Goal: Transaction & Acquisition: Purchase product/service

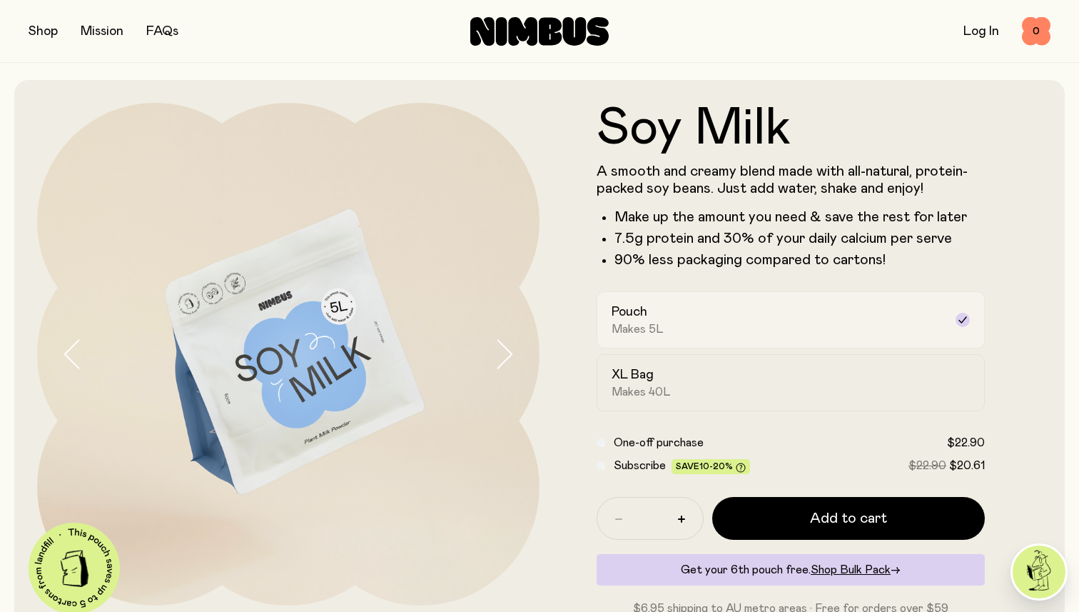
click at [692, 314] on div "Pouch Makes 5L" at bounding box center [778, 319] width 333 height 33
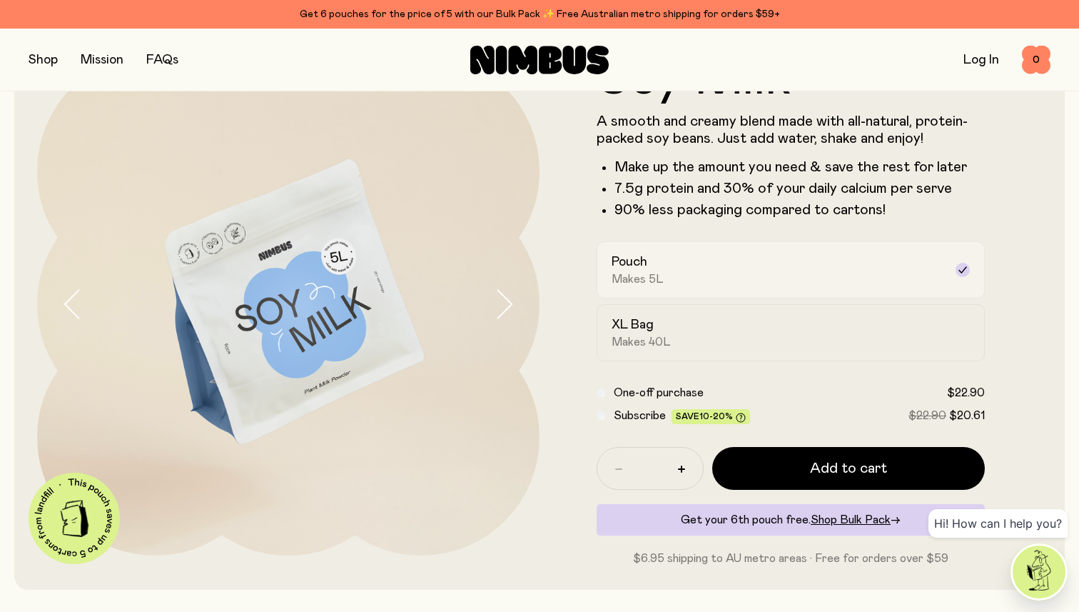
scroll to position [80, 0]
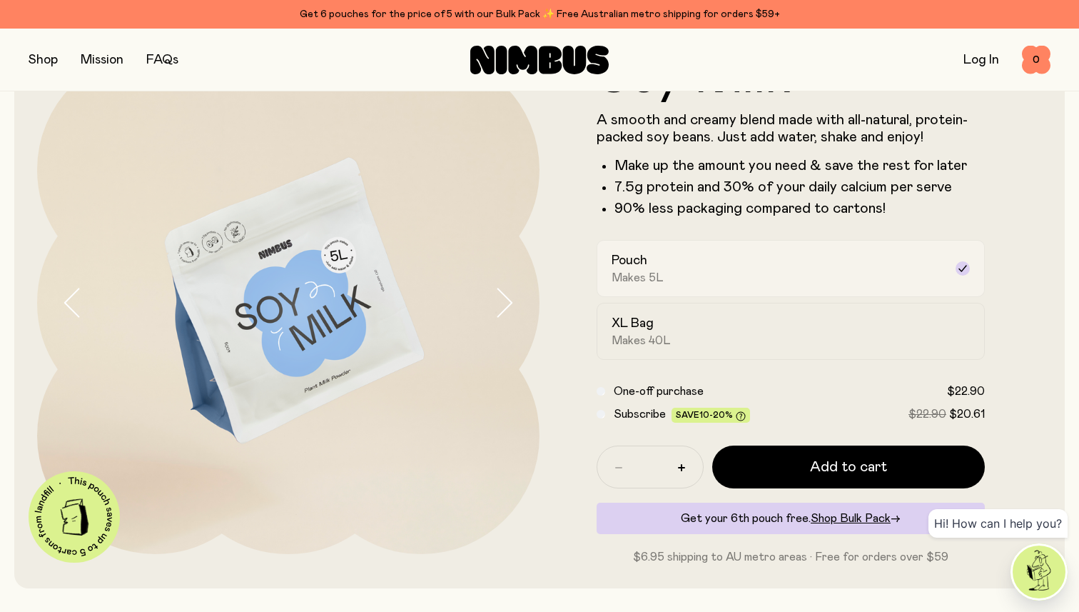
click at [628, 333] on span "Makes 40L" at bounding box center [641, 340] width 59 height 14
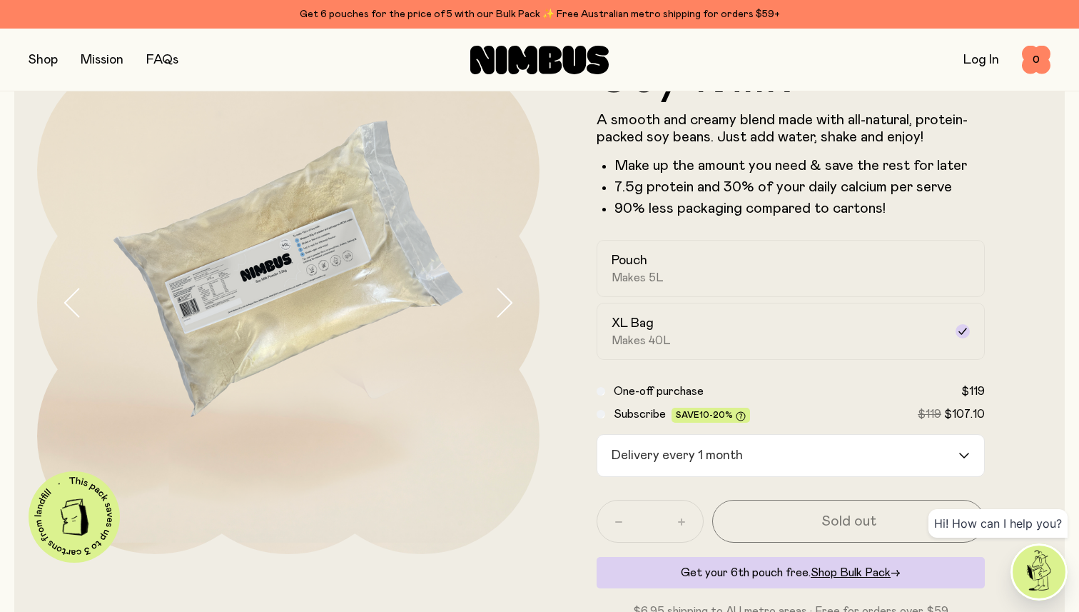
click at [716, 450] on div "Delivery every 1 month" at bounding box center [778, 455] width 361 height 41
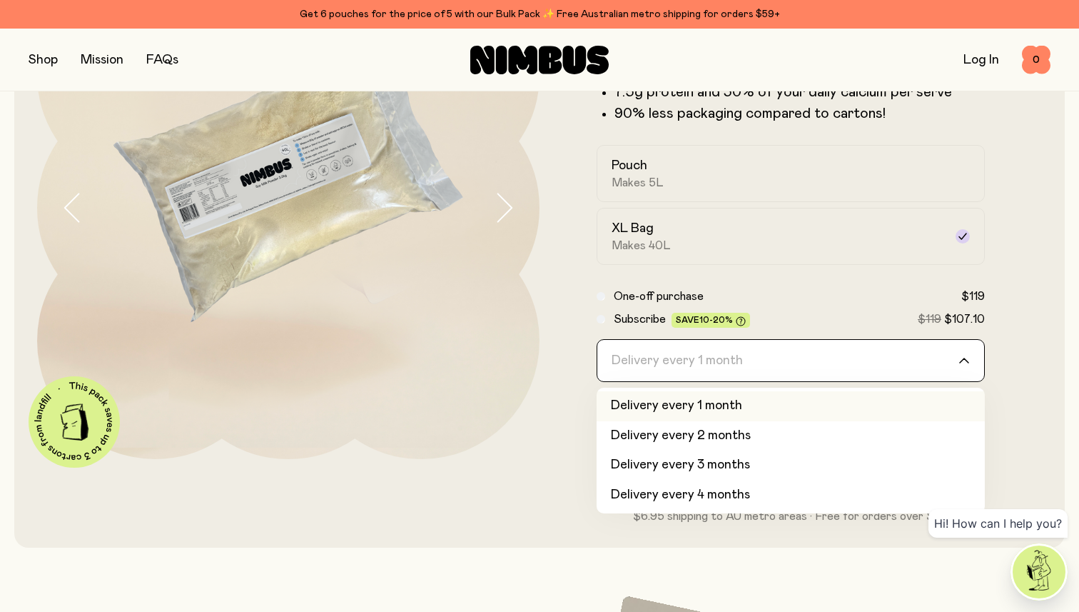
scroll to position [183, 0]
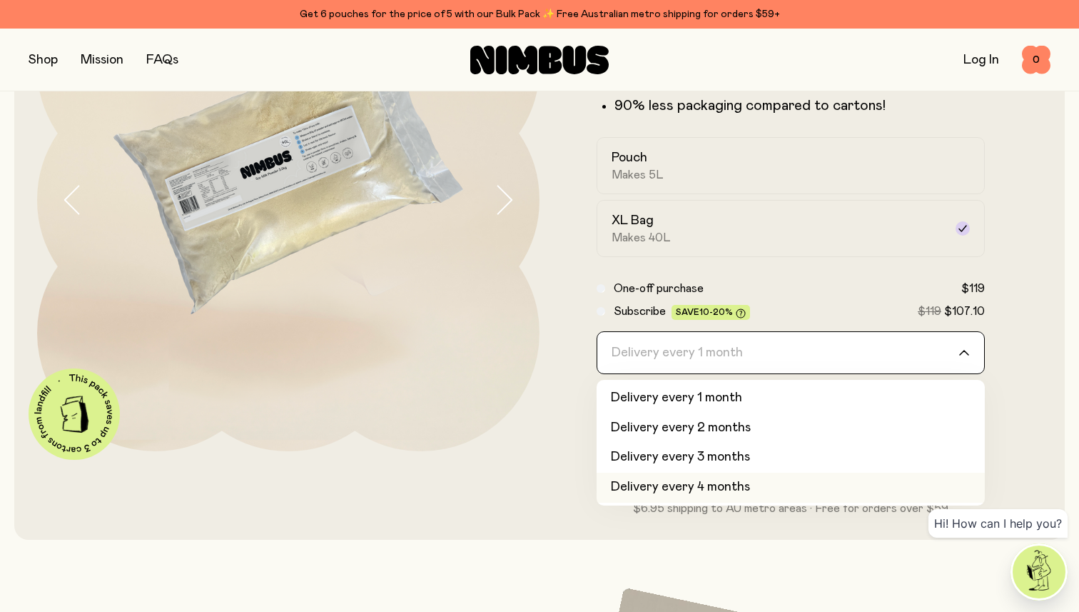
click at [707, 489] on li "Delivery every 4 months" at bounding box center [791, 488] width 388 height 30
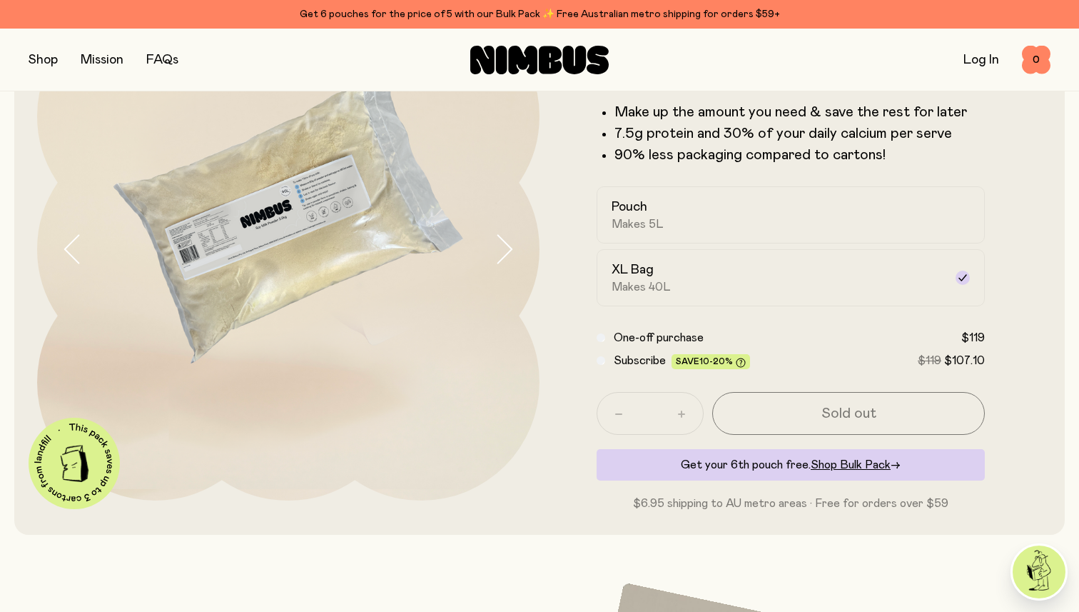
scroll to position [120, 0]
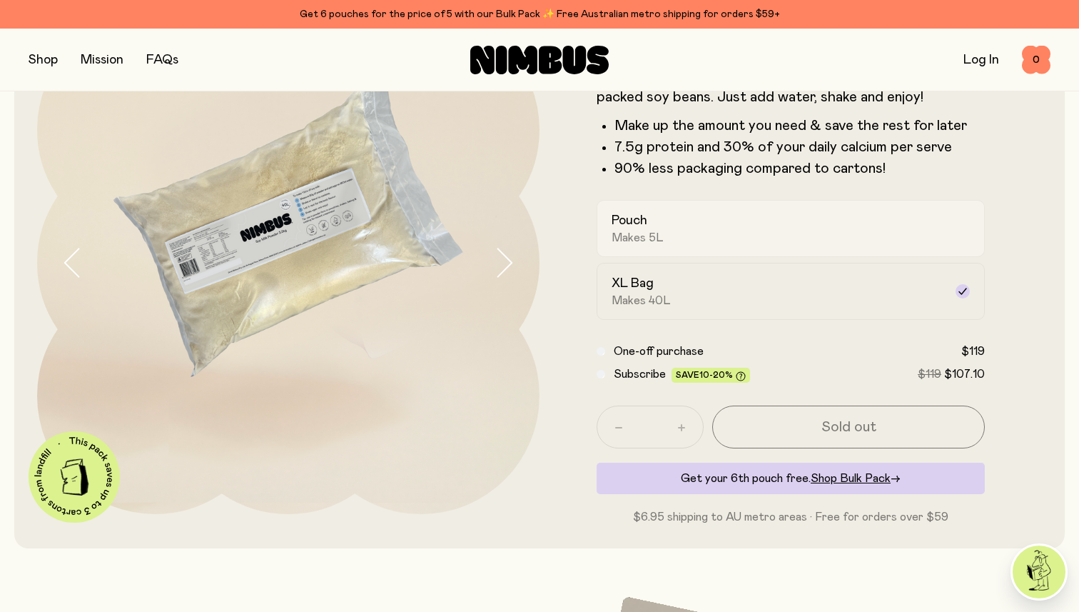
click at [684, 225] on div "Pouch Makes 5L" at bounding box center [778, 228] width 333 height 33
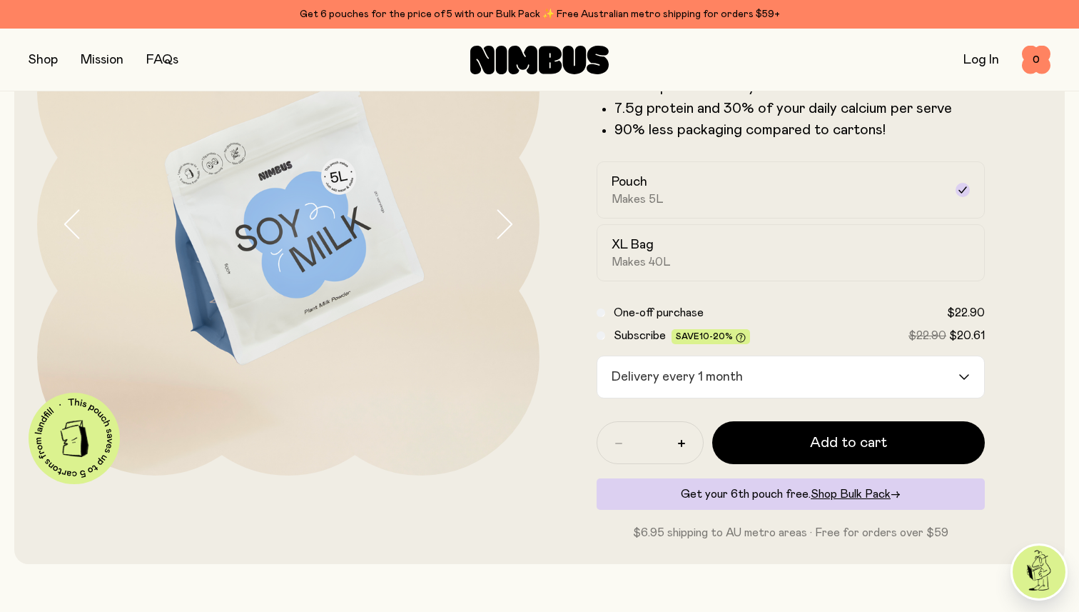
scroll to position [182, 0]
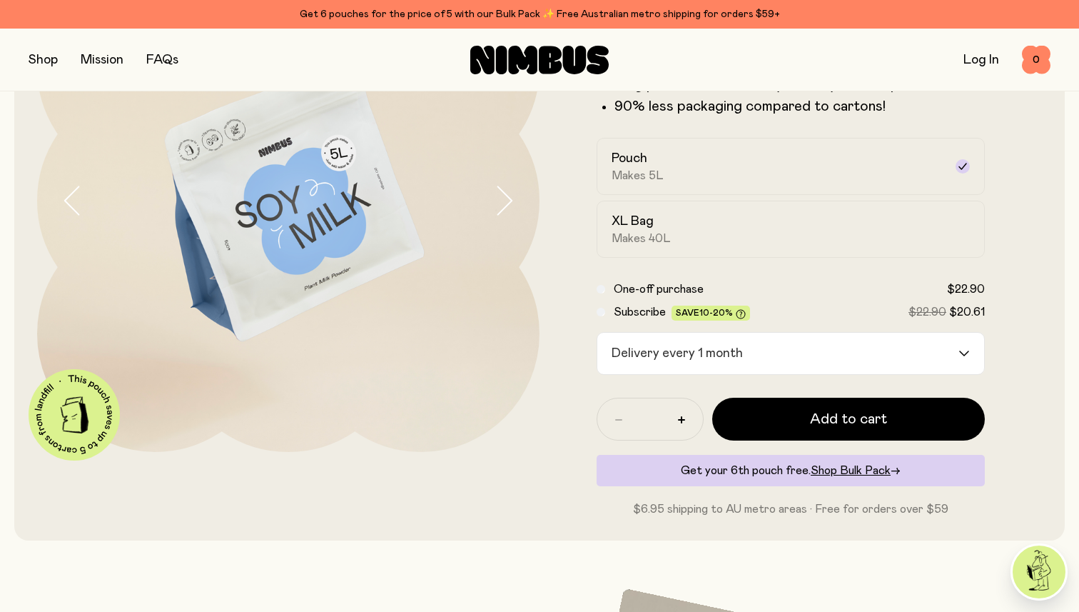
click at [682, 348] on div "Delivery every 1 month" at bounding box center [778, 353] width 361 height 41
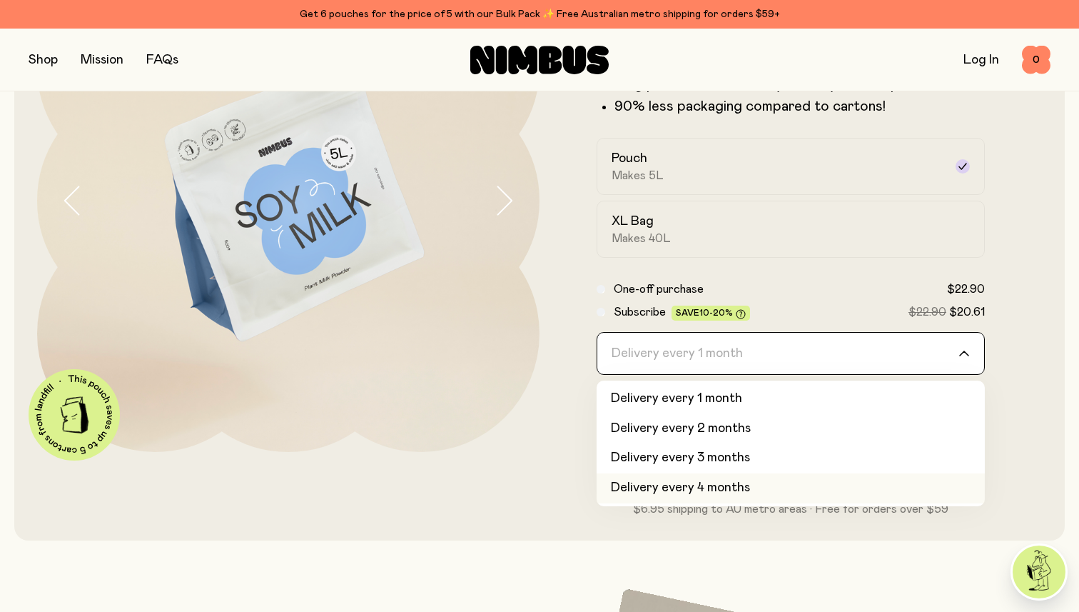
click at [681, 484] on li "Delivery every 4 months" at bounding box center [791, 488] width 388 height 30
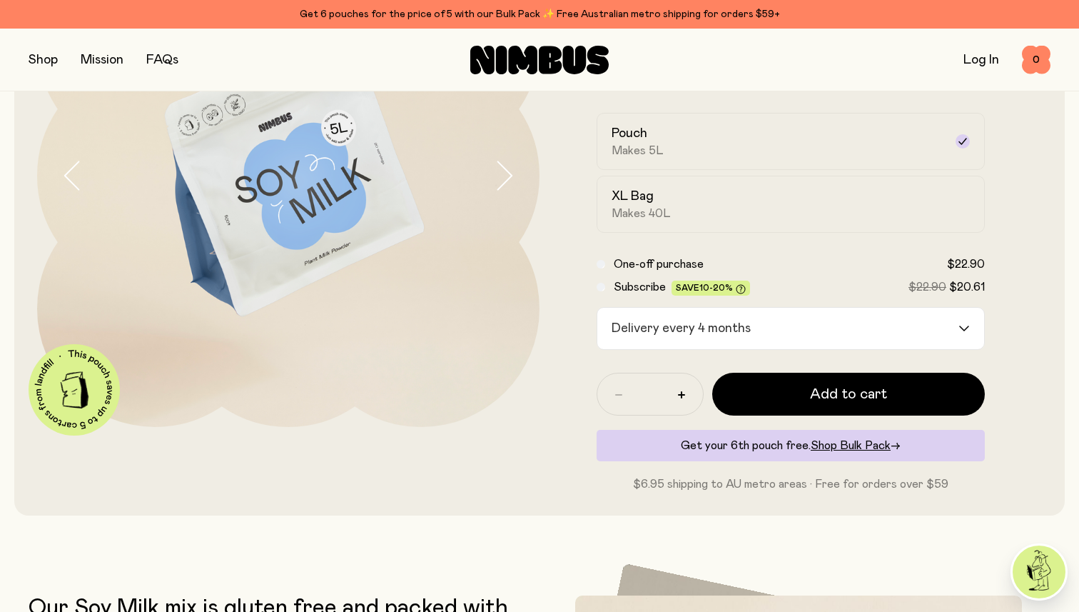
scroll to position [126, 0]
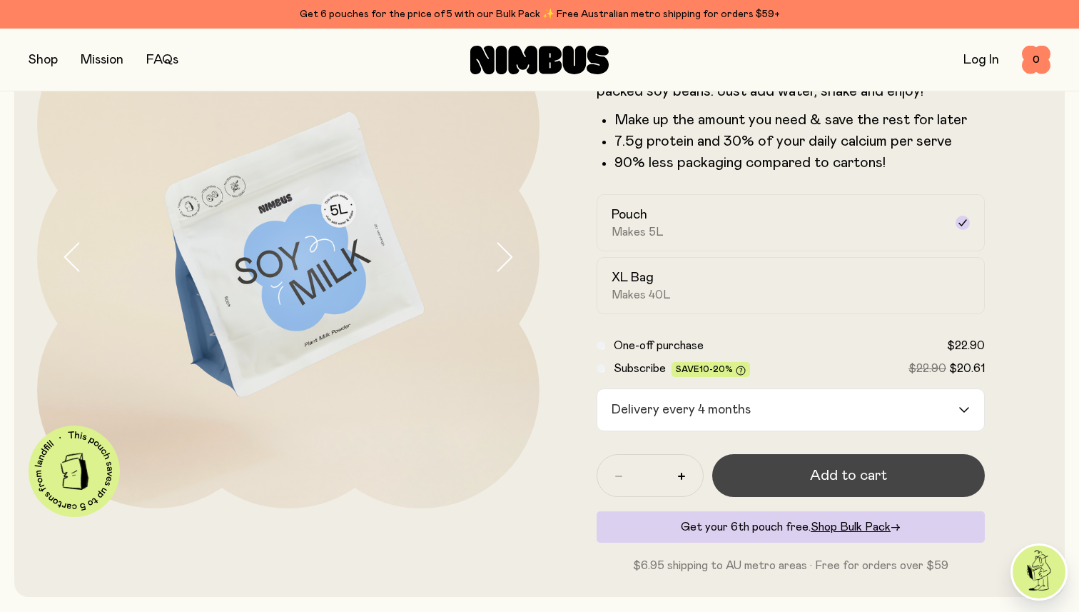
click at [780, 483] on button "Add to cart" at bounding box center [848, 475] width 273 height 43
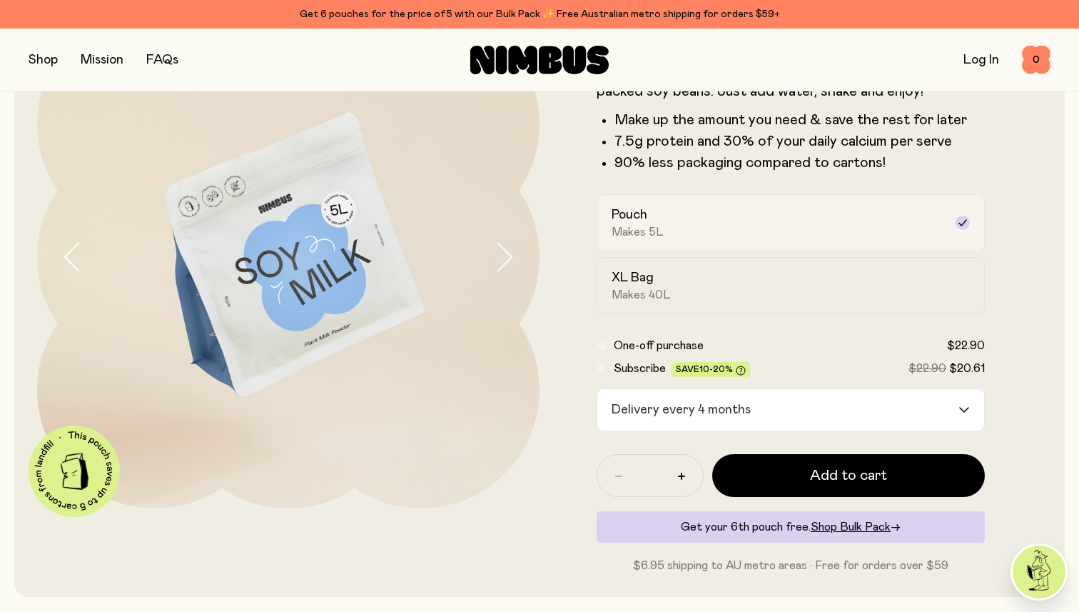
scroll to position [0, 0]
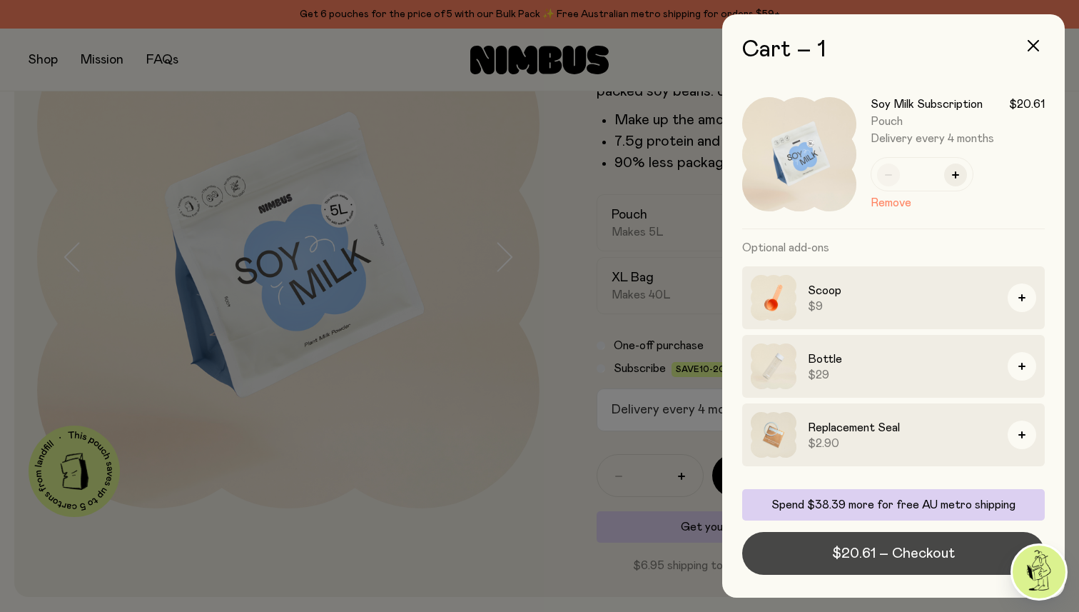
click at [910, 548] on span "$20.61 – Checkout" at bounding box center [893, 553] width 123 height 20
